Goal: Information Seeking & Learning: Learn about a topic

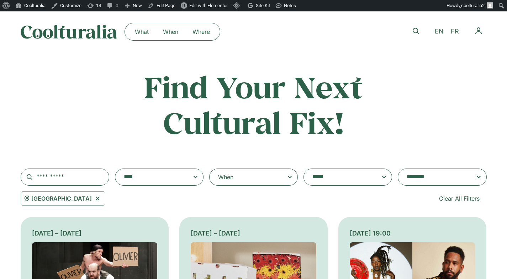
select select "****"
click at [70, 178] on input "text" at bounding box center [65, 176] width 89 height 17
type input "*****"
click at [93, 198] on icon at bounding box center [97, 198] width 9 height 9
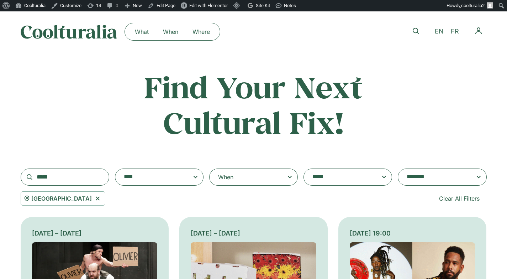
select select
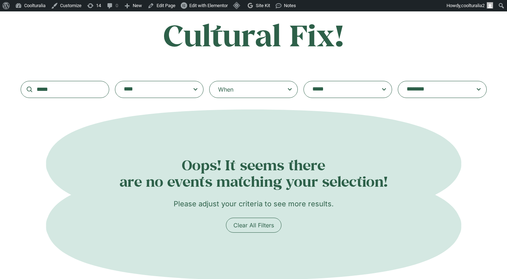
scroll to position [88, 0]
click at [77, 93] on input "*****" at bounding box center [65, 88] width 89 height 17
click at [97, 88] on input "*****" at bounding box center [65, 88] width 89 height 17
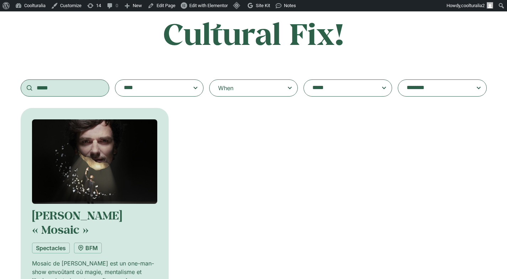
scroll to position [89, 0]
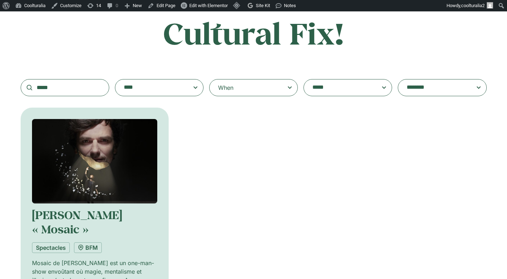
click at [89, 160] on img at bounding box center [95, 161] width 126 height 84
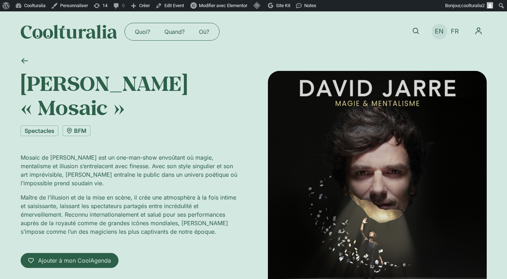
click at [438, 31] on span "EN" at bounding box center [439, 31] width 9 height 7
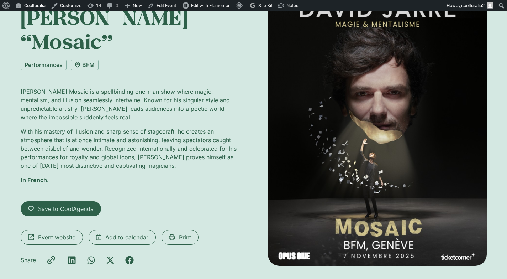
scroll to position [80, 0]
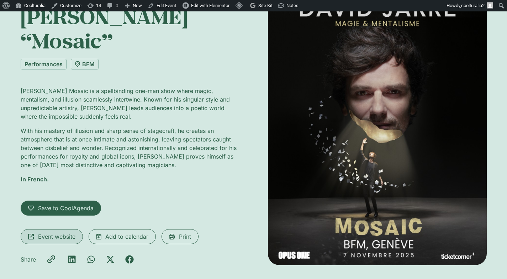
click at [42, 232] on span "Event website" at bounding box center [56, 236] width 37 height 9
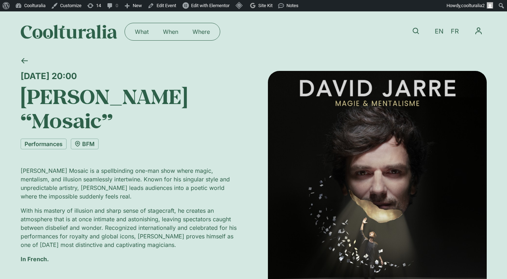
scroll to position [1, 0]
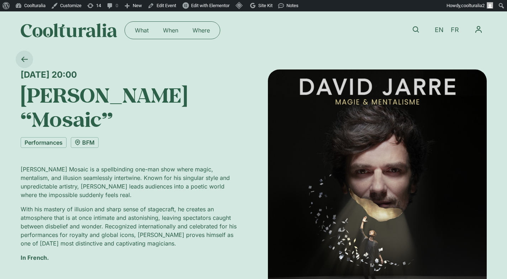
click at [24, 58] on icon at bounding box center [24, 59] width 7 height 7
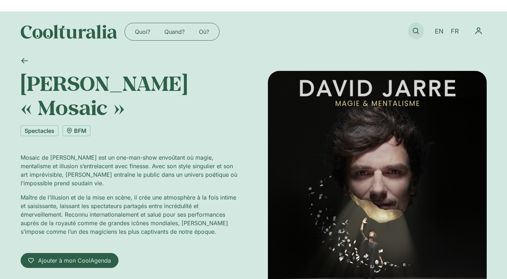
click at [415, 32] on icon at bounding box center [416, 31] width 6 height 6
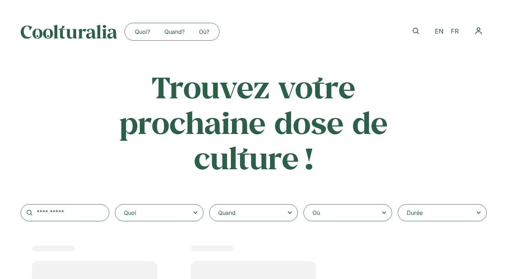
select select
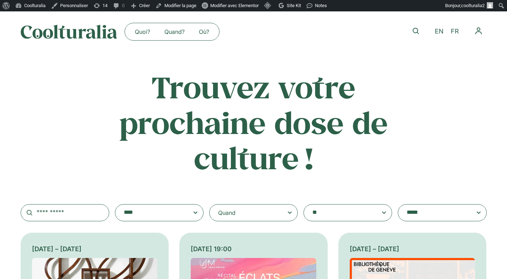
click at [329, 213] on textarea "**********" at bounding box center [341, 213] width 57 height 10
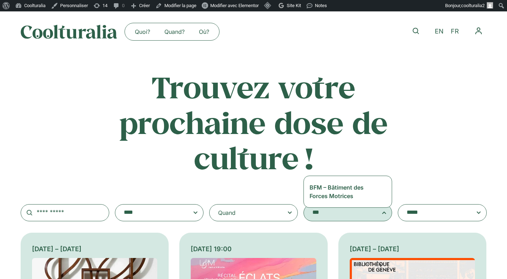
type textarea "***"
select select "***"
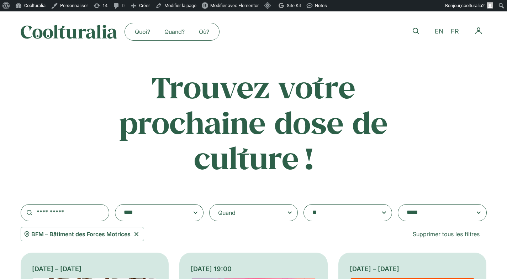
scroll to position [137, 0]
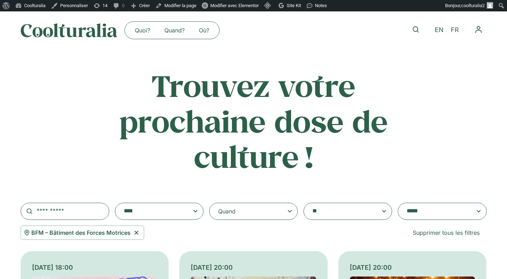
click at [358, 213] on textarea "**********" at bounding box center [341, 211] width 57 height 10
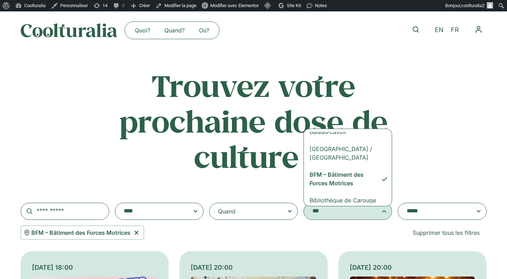
scroll to position [0, 0]
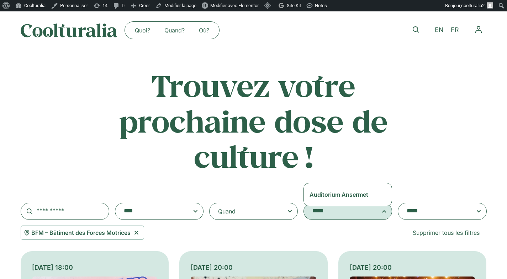
type textarea "*****"
select select "****"
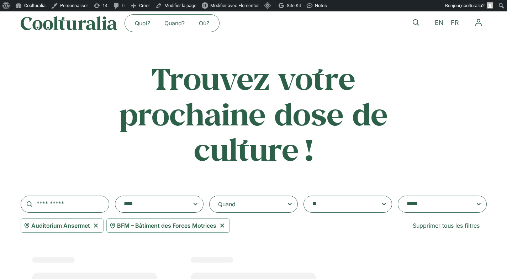
scroll to position [48, 0]
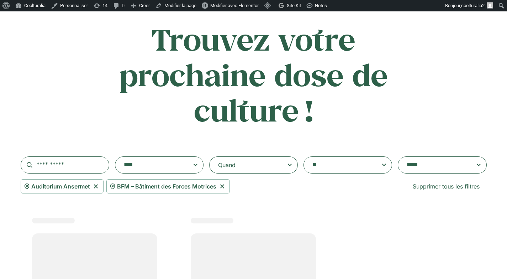
click at [224, 185] on icon at bounding box center [222, 186] width 9 height 9
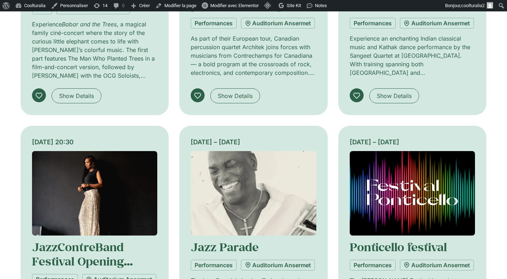
scroll to position [415, 0]
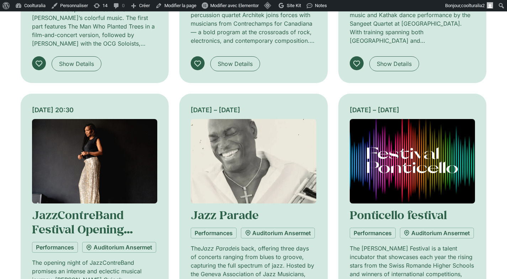
click at [120, 138] on img at bounding box center [95, 161] width 126 height 84
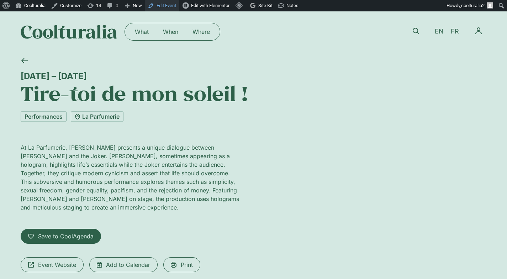
click at [173, 4] on link "Edit Event" at bounding box center [162, 5] width 34 height 11
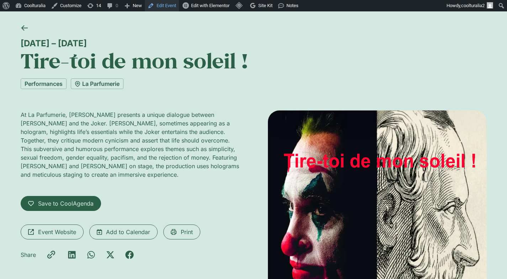
scroll to position [33, 0]
click at [167, 5] on link "Edit Event" at bounding box center [162, 5] width 34 height 11
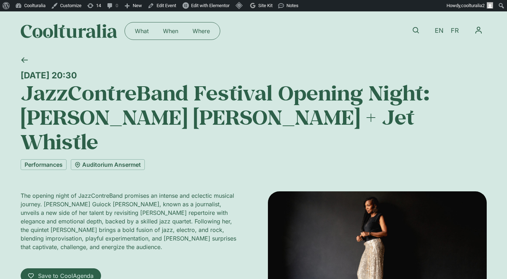
scroll to position [1, 0]
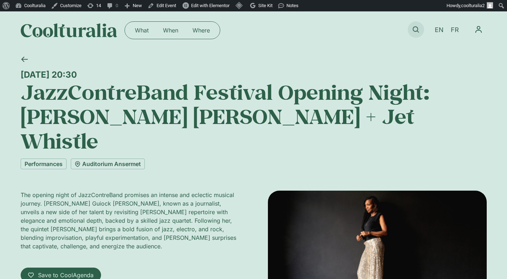
click at [415, 31] on icon at bounding box center [416, 29] width 6 height 6
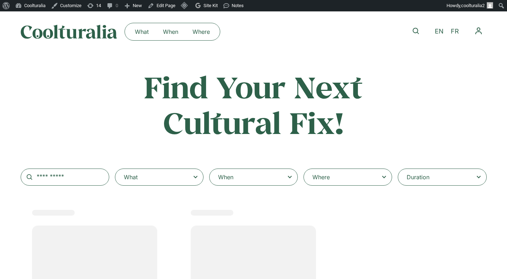
select select
click at [260, 173] on div "When" at bounding box center [253, 176] width 89 height 17
click at [0, 0] on input "When" at bounding box center [0, 0] width 0 height 0
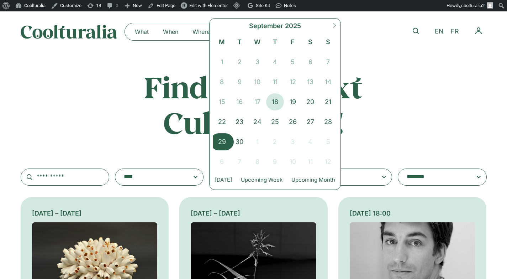
click at [224, 137] on span "29" at bounding box center [222, 141] width 18 height 17
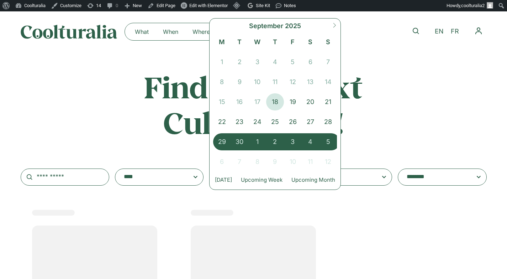
click at [331, 139] on span "5" at bounding box center [328, 141] width 18 height 17
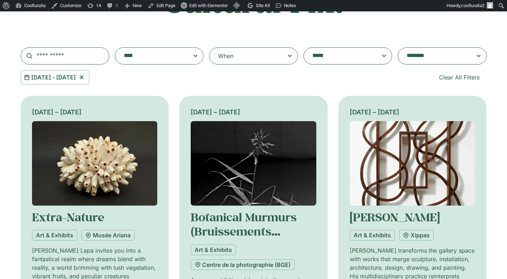
click at [434, 54] on textarea "**********" at bounding box center [435, 56] width 57 height 10
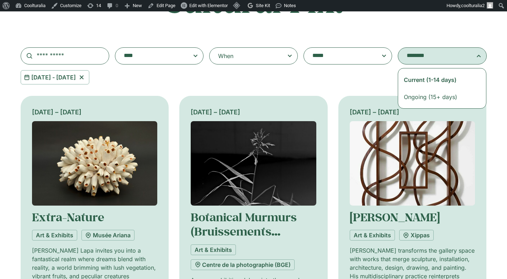
scroll to position [120, 0]
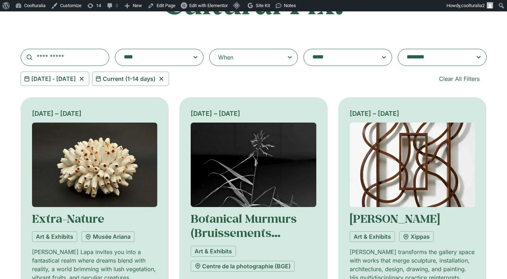
select select "**********"
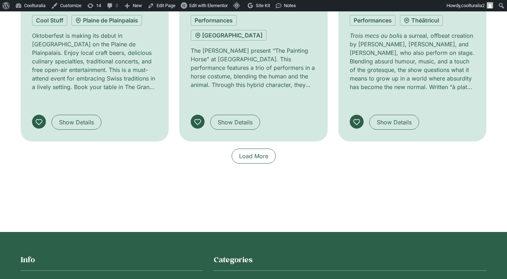
scroll to position [608, 0]
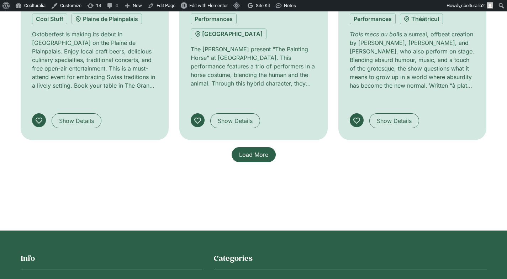
click at [260, 150] on span "Load More" at bounding box center [253, 154] width 29 height 9
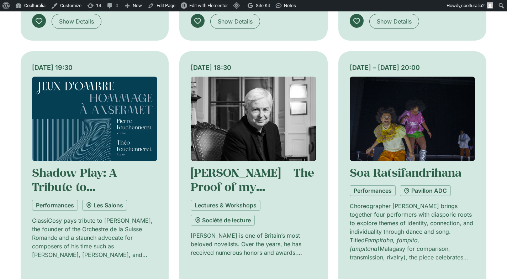
scroll to position [707, 0]
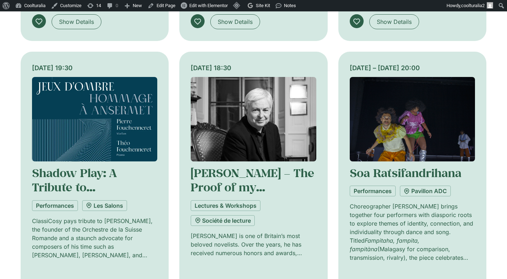
click at [260, 114] on img at bounding box center [254, 119] width 126 height 84
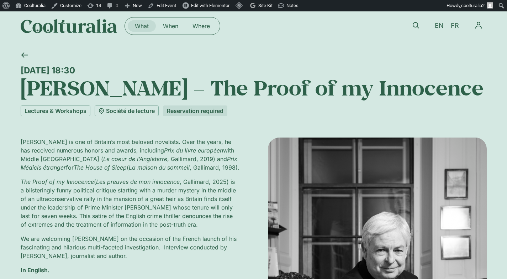
scroll to position [7, 0]
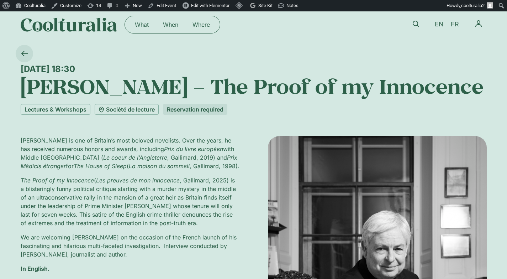
click at [27, 55] on icon at bounding box center [24, 53] width 7 height 7
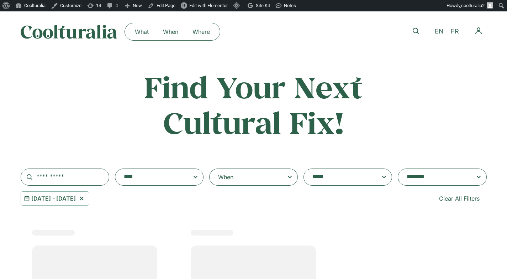
select select "**********"
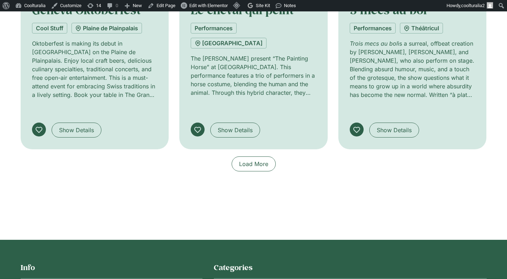
scroll to position [626, 0]
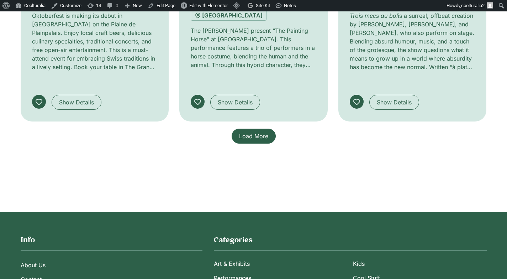
click at [251, 132] on span "Load More" at bounding box center [253, 136] width 29 height 9
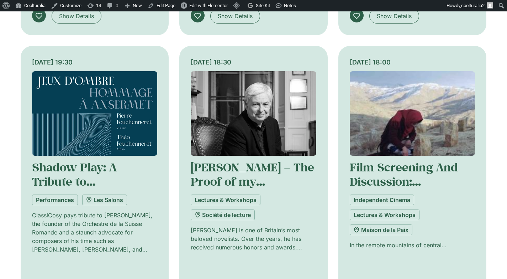
scroll to position [702, 0]
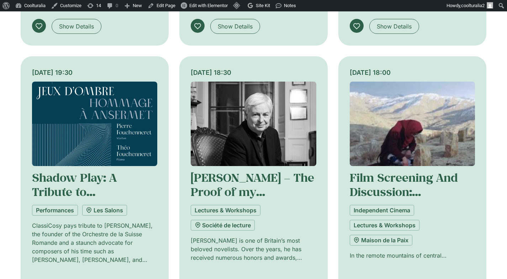
click at [250, 82] on img at bounding box center [254, 124] width 126 height 84
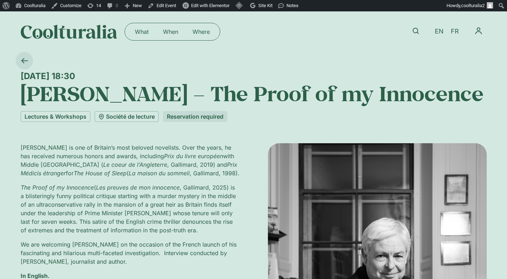
click at [25, 59] on icon at bounding box center [24, 60] width 7 height 7
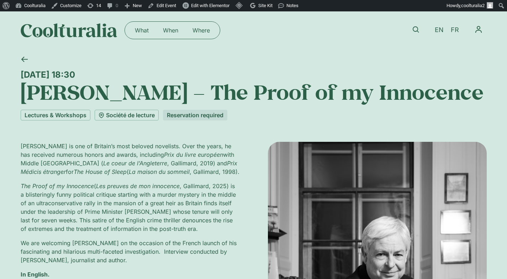
scroll to position [3, 0]
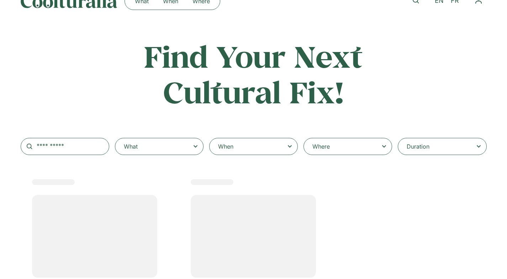
scroll to position [60, 0]
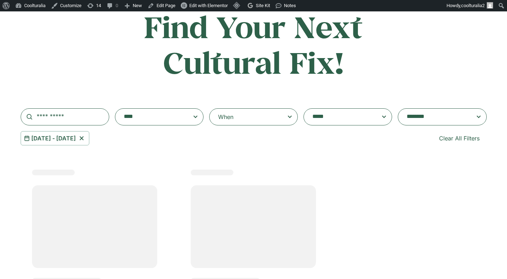
select select
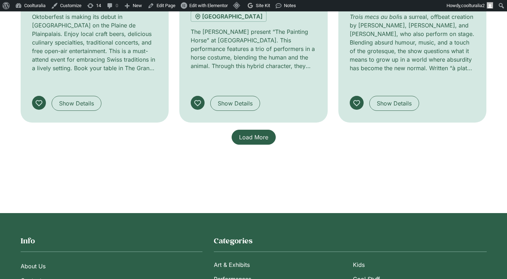
scroll to position [626, 0]
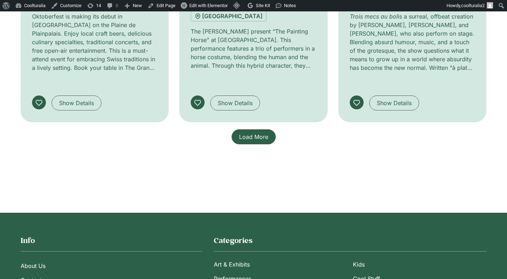
click at [247, 132] on span "Load More" at bounding box center [253, 136] width 29 height 9
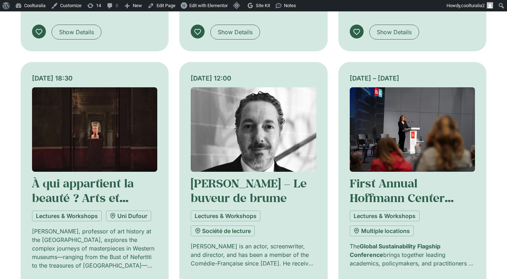
scroll to position [968, 0]
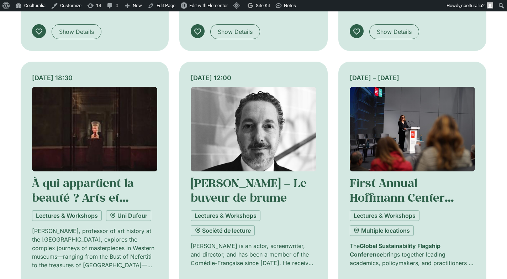
click at [414, 87] on img at bounding box center [413, 129] width 126 height 84
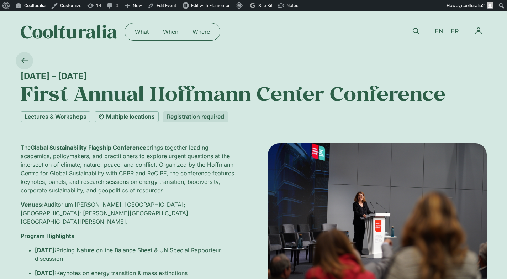
click at [25, 62] on icon at bounding box center [24, 60] width 7 height 7
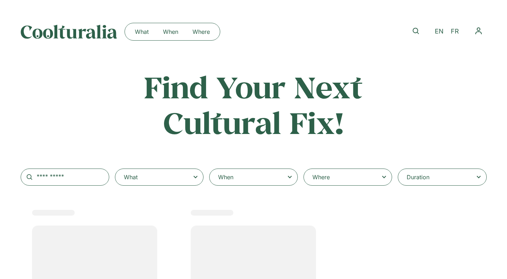
select select
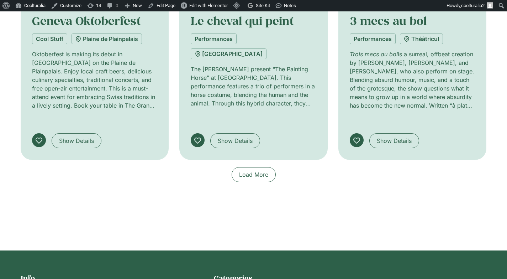
scroll to position [589, 0]
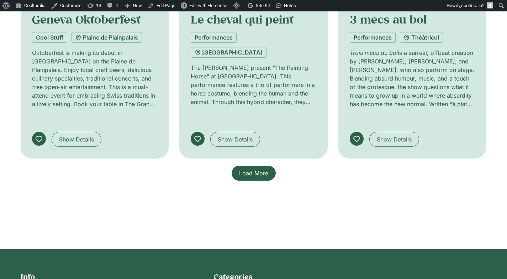
click at [255, 169] on span "Load More" at bounding box center [253, 173] width 29 height 9
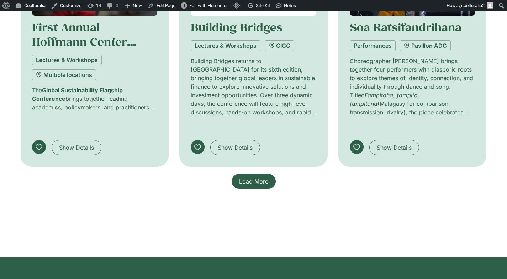
scroll to position [1152, 0]
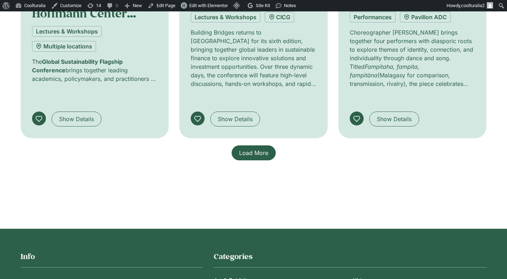
click at [253, 148] on span "Load More" at bounding box center [253, 152] width 29 height 9
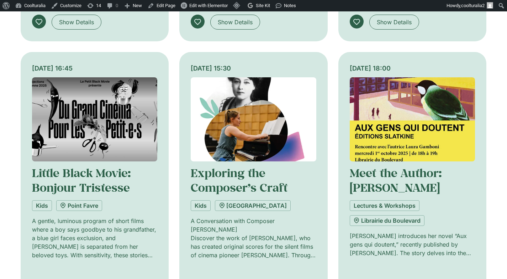
scroll to position [1518, 0]
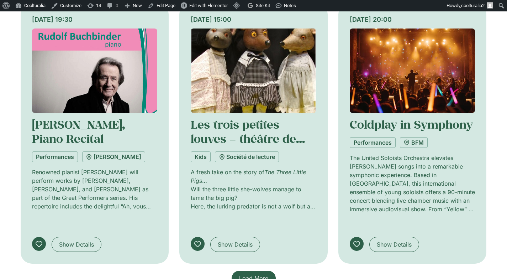
scroll to position [2120, 0]
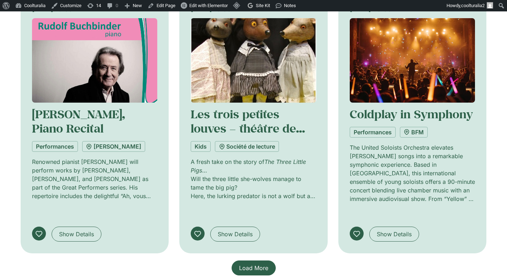
click at [255, 260] on link "Load More" at bounding box center [254, 267] width 44 height 15
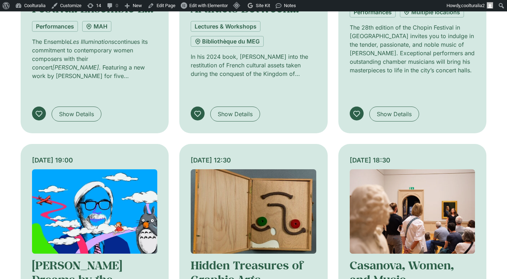
scroll to position [2513, 0]
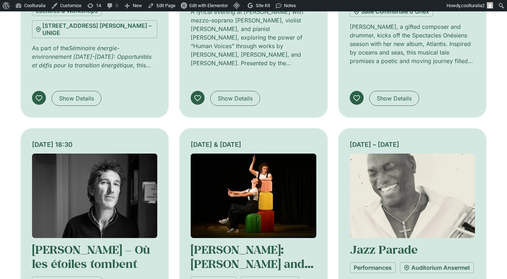
scroll to position [3069, 0]
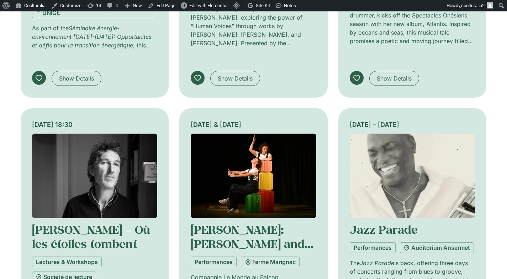
scroll to position [3090, 0]
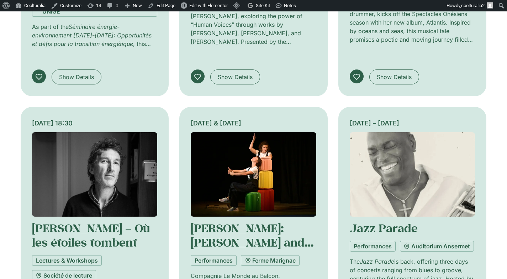
click at [391, 132] on img at bounding box center [413, 174] width 126 height 84
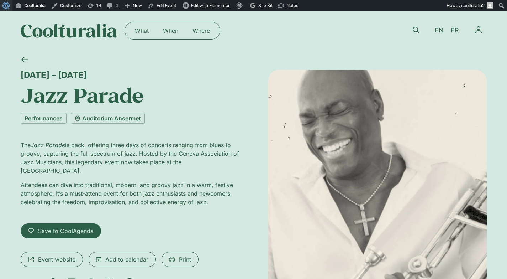
scroll to position [1, 0]
click at [25, 54] on link at bounding box center [24, 59] width 17 height 17
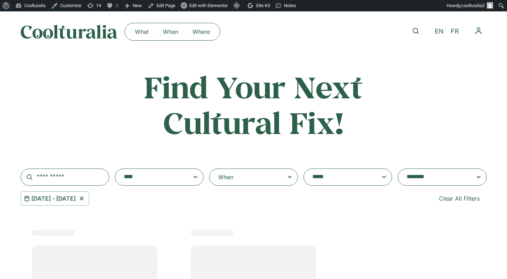
select select "**********"
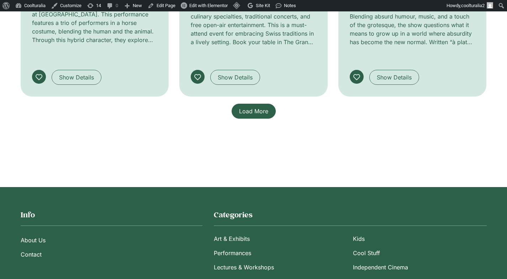
click at [259, 107] on span "Load More" at bounding box center [253, 111] width 29 height 9
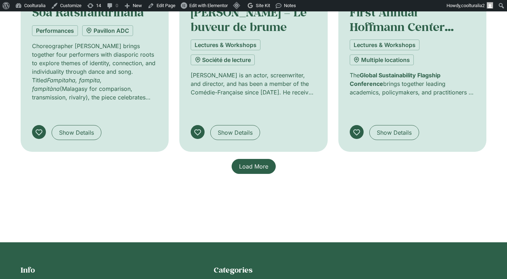
scroll to position [1232, 0]
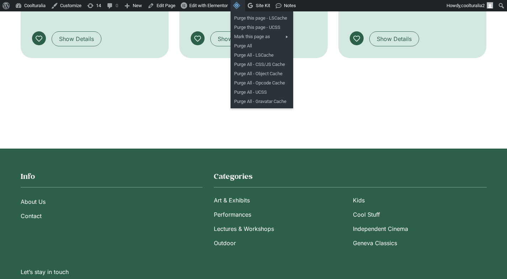
click at [245, 11] on link "Toolbar" at bounding box center [238, 5] width 15 height 11
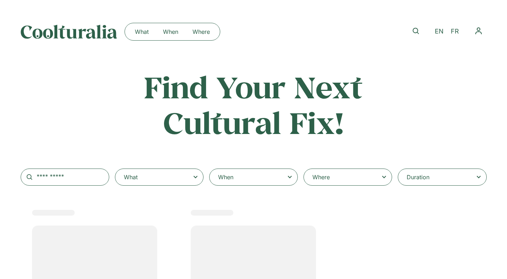
select select
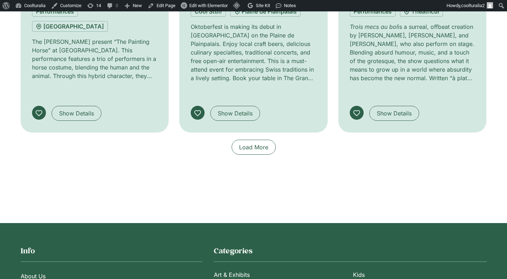
scroll to position [623, 0]
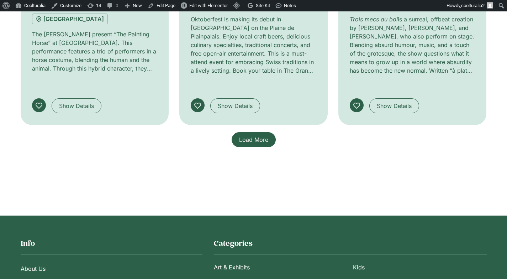
click at [251, 132] on link "Load More" at bounding box center [254, 139] width 44 height 15
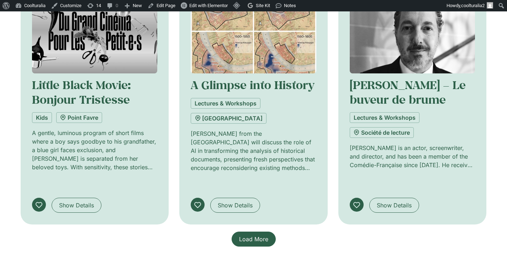
scroll to position [1091, 0]
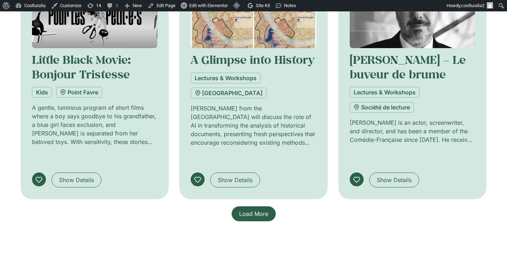
click at [265, 209] on span "Load More" at bounding box center [253, 213] width 29 height 9
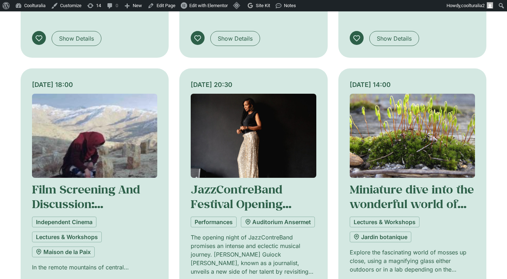
scroll to position [1540, 0]
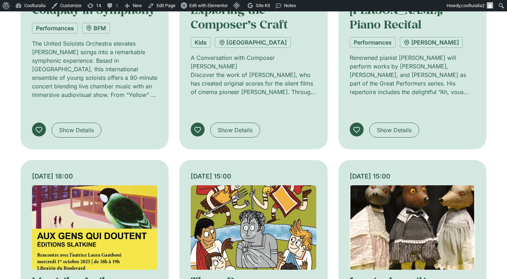
scroll to position [2143, 0]
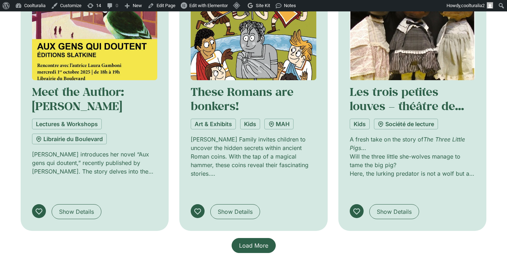
click at [257, 241] on span "Load More" at bounding box center [253, 245] width 29 height 9
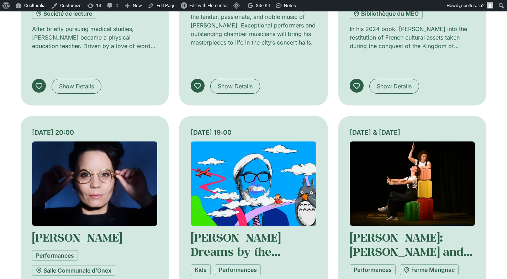
scroll to position [2579, 0]
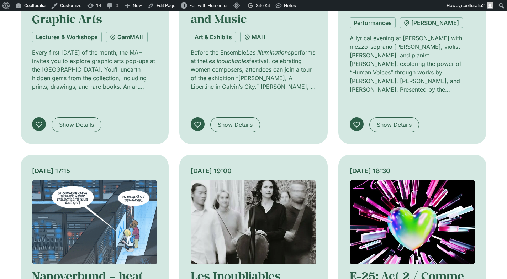
scroll to position [3043, 0]
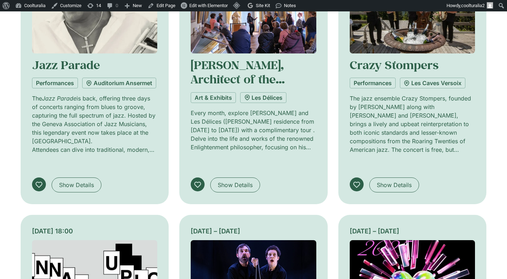
scroll to position [3525, 0]
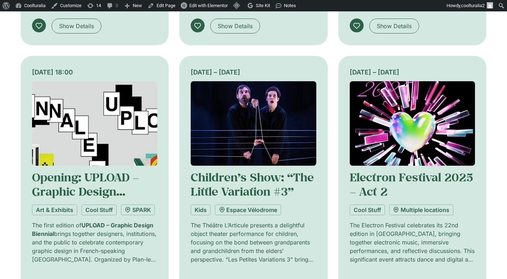
scroll to position [3714, 0]
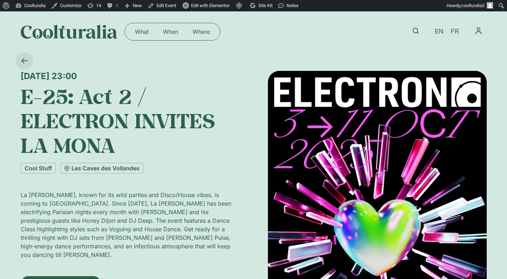
click at [27, 56] on link at bounding box center [24, 60] width 17 height 17
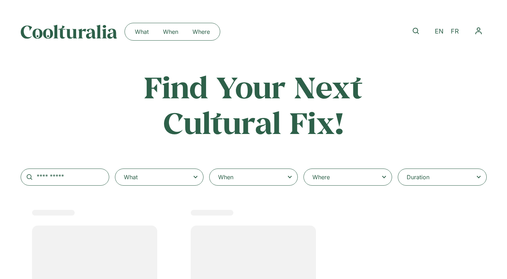
select select
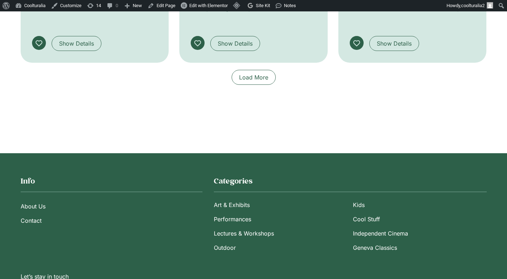
scroll to position [638, 0]
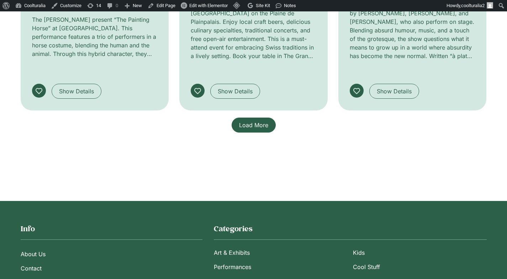
click at [251, 121] on span "Load More" at bounding box center [253, 125] width 29 height 9
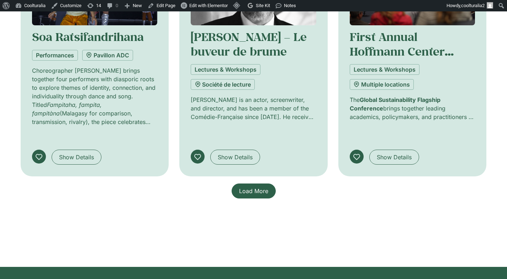
click at [254, 187] on span "Load More" at bounding box center [253, 191] width 29 height 9
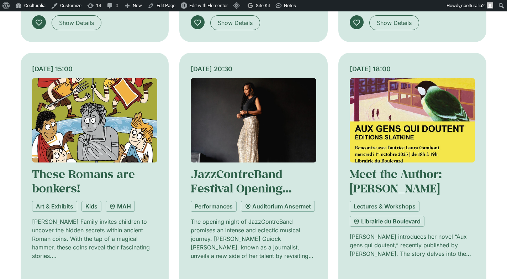
scroll to position [2062, 0]
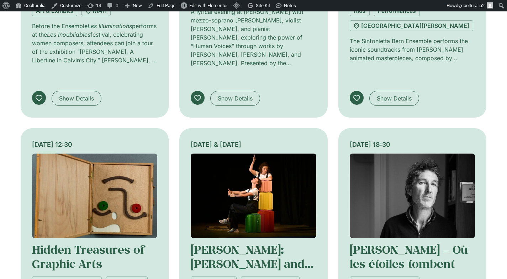
scroll to position [2527, 0]
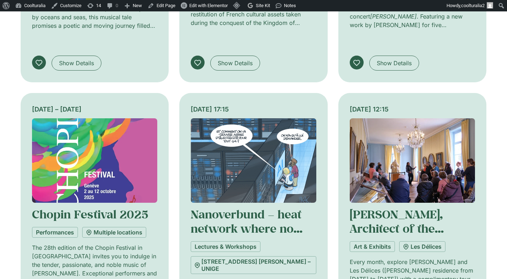
scroll to position [3105, 0]
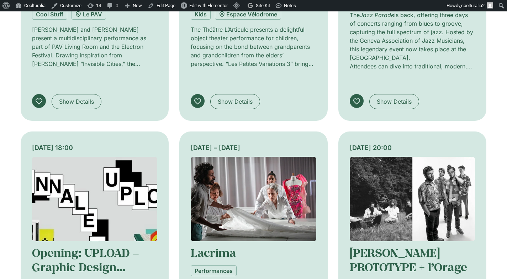
scroll to position [3609, 0]
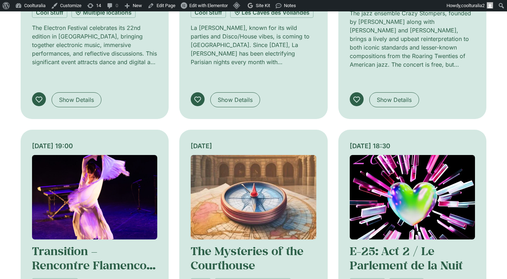
scroll to position [4151, 0]
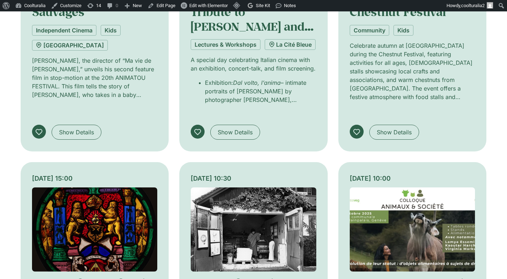
scroll to position [4662, 0]
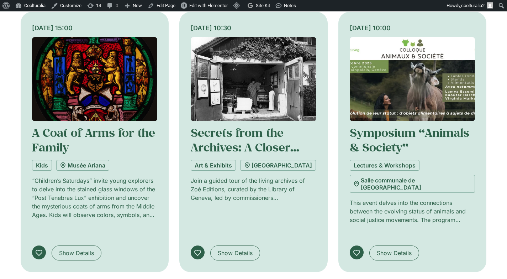
scroll to position [4825, 0]
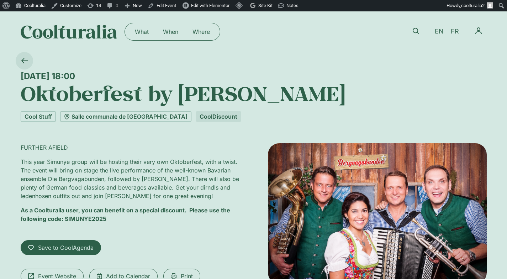
click at [22, 58] on icon at bounding box center [24, 60] width 7 height 7
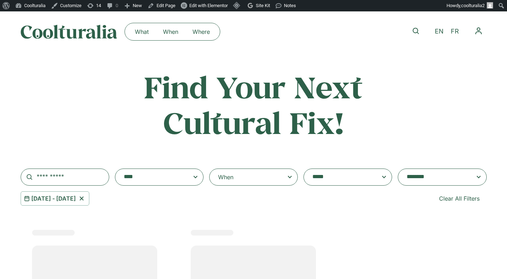
select select
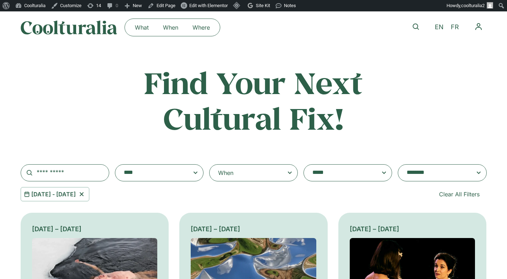
scroll to position [6, 0]
